Goal: Check status

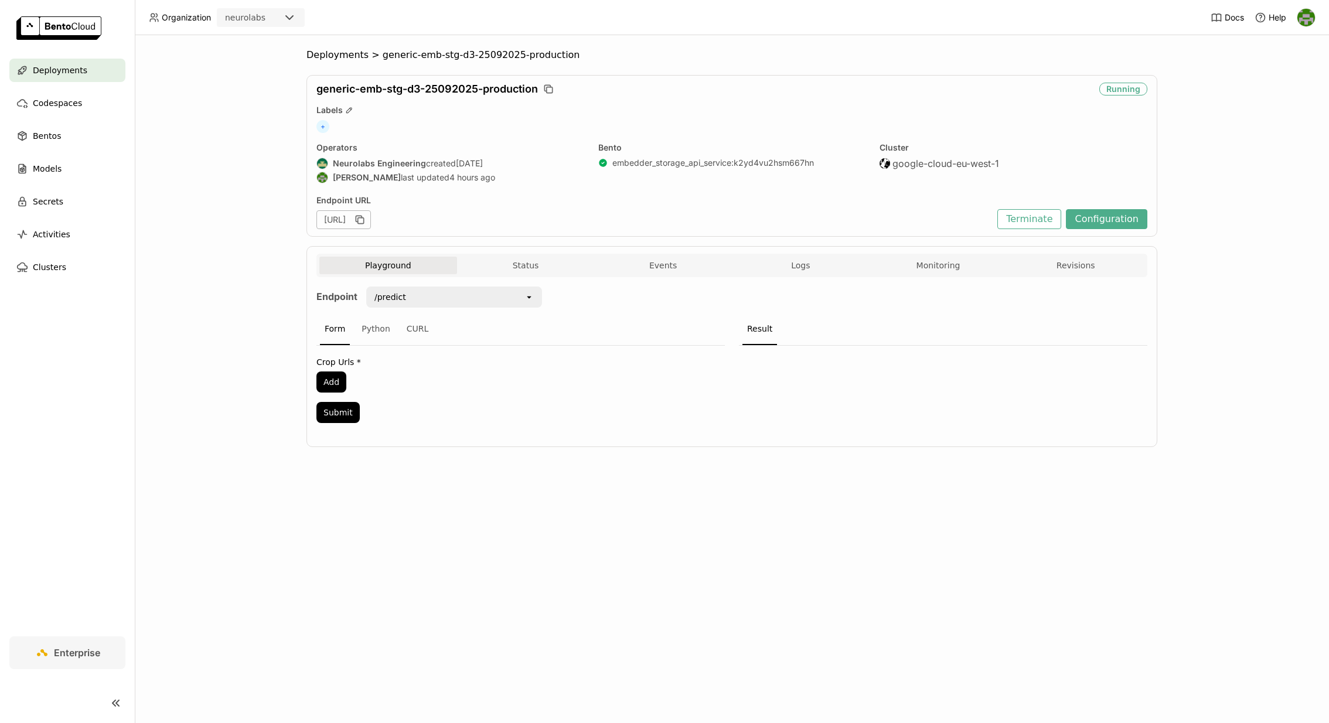
click at [539, 279] on div "Endpoint /predict open Form Python CURL Crop Urls * Add Submit Result" at bounding box center [731, 358] width 831 height 162
click at [539, 271] on button "Status" at bounding box center [526, 266] width 138 height 18
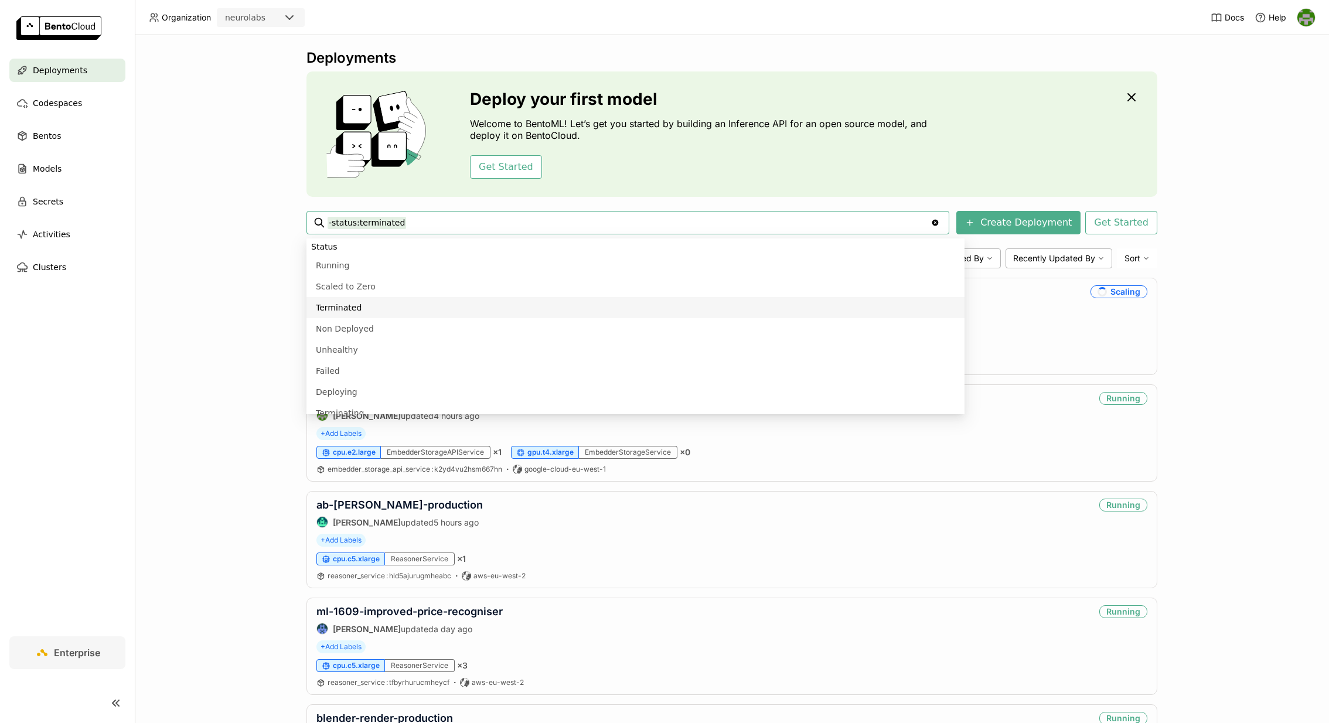
click at [237, 363] on div "Deployments Deploy your first model Welcome to BentoML! Let’s get you started b…" at bounding box center [732, 379] width 1194 height 688
